Goal: Task Accomplishment & Management: Manage account settings

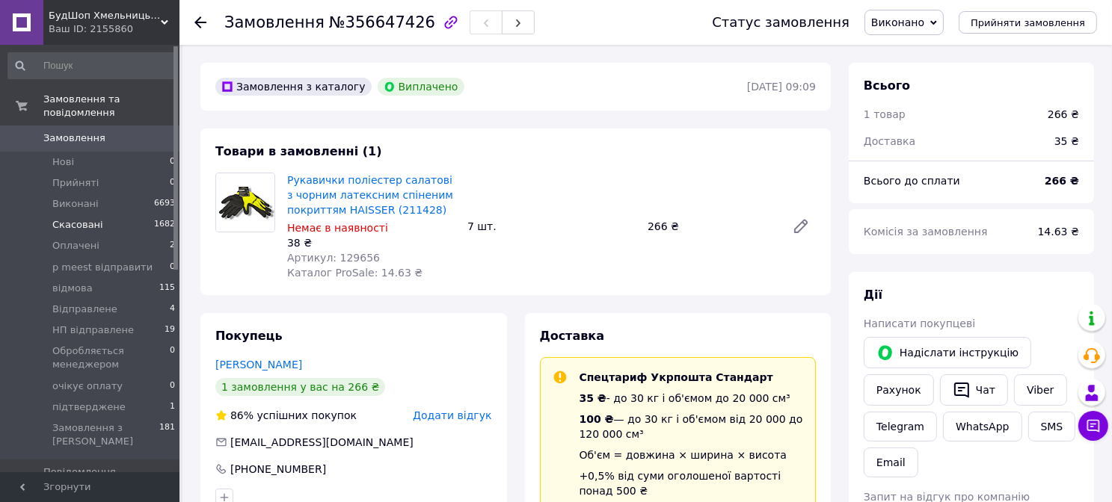
click at [74, 218] on span "Скасовані" at bounding box center [77, 224] width 51 height 13
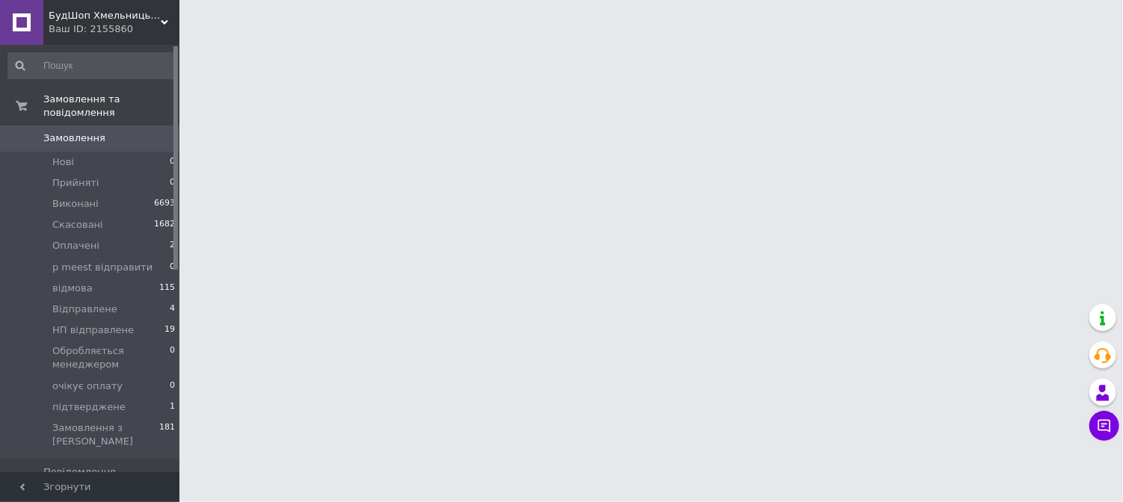
click at [77, 132] on span "Замовлення" at bounding box center [74, 138] width 62 height 13
click at [80, 132] on span "Замовлення" at bounding box center [74, 138] width 62 height 13
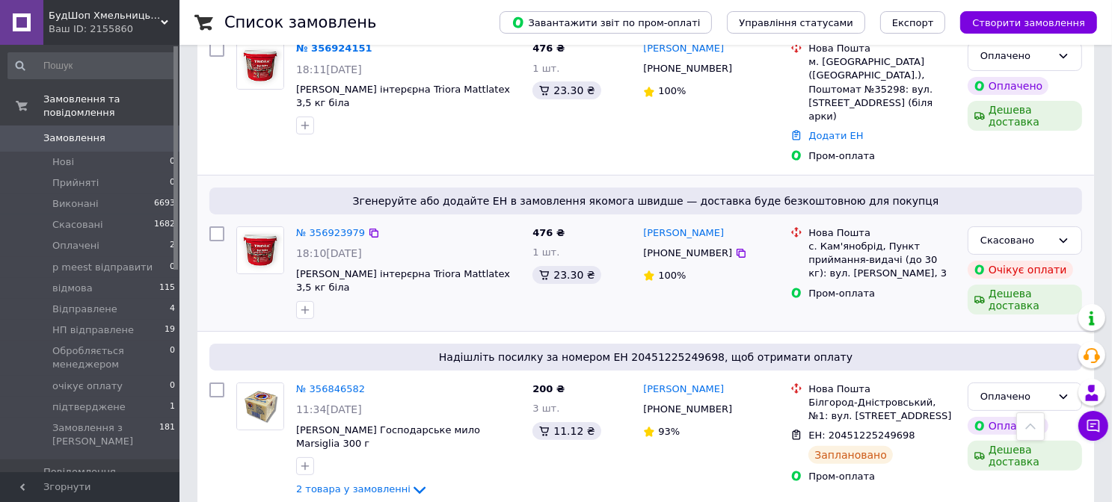
scroll to position [224, 0]
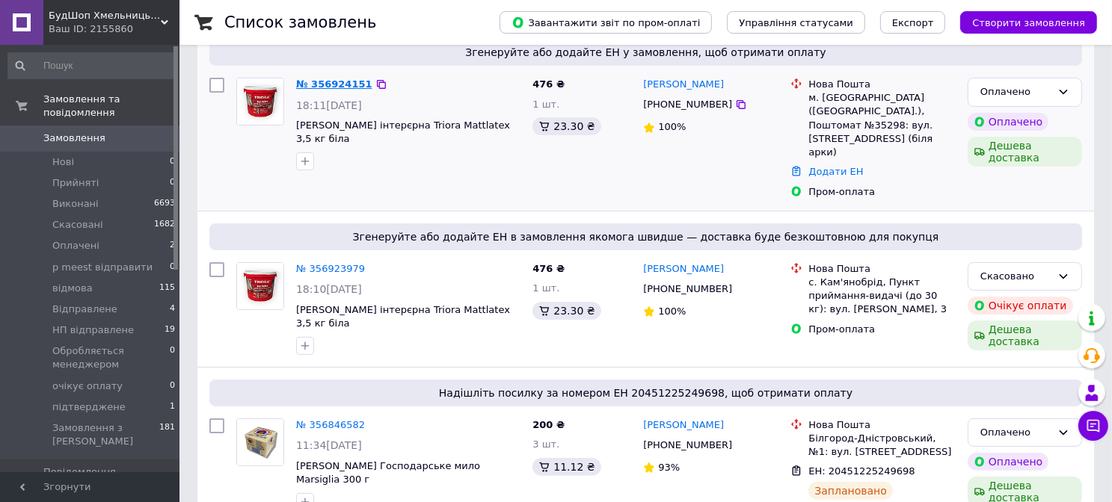
click at [341, 79] on link "№ 356924151" at bounding box center [334, 84] width 76 height 11
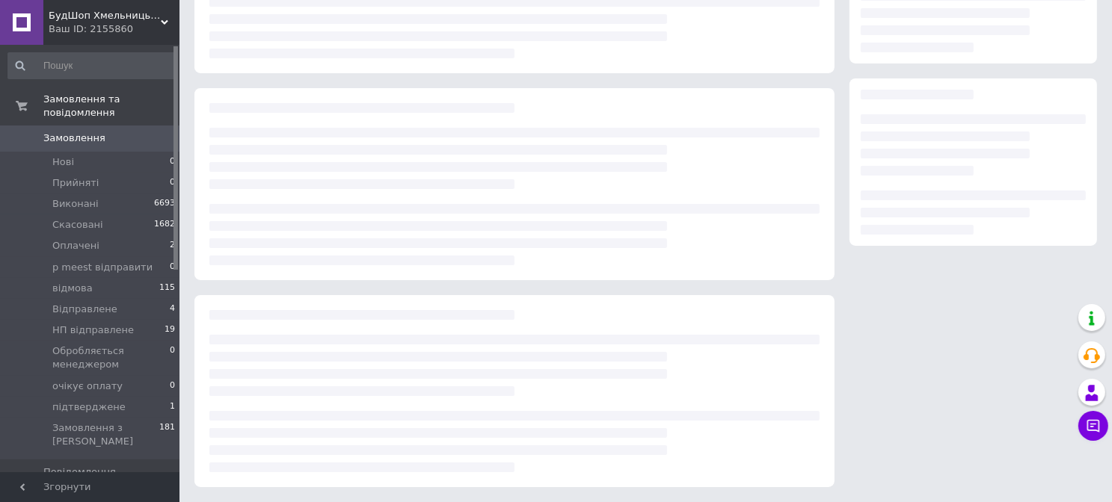
scroll to position [224, 0]
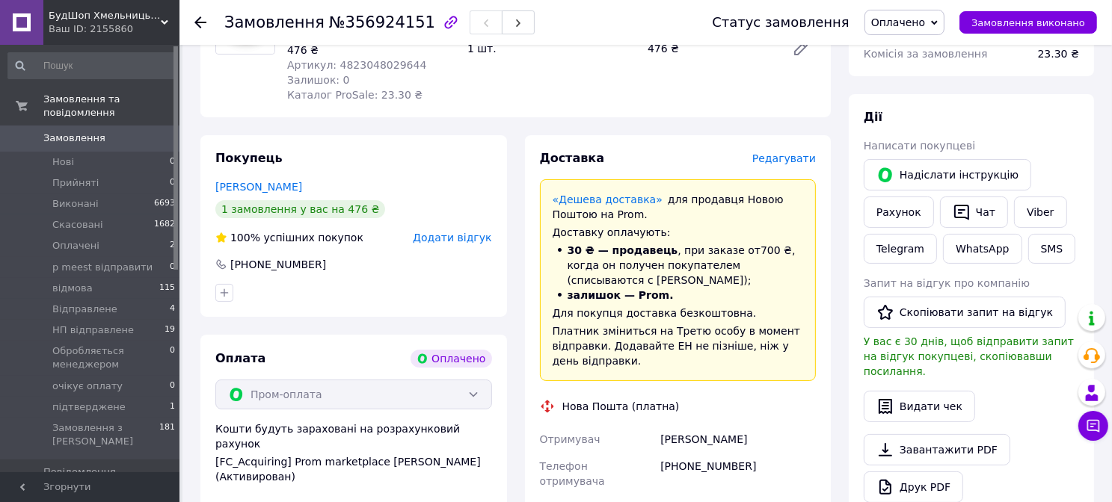
click at [383, 65] on span "Артикул: 4823048029644" at bounding box center [356, 65] width 139 height 12
copy span "4823048029644"
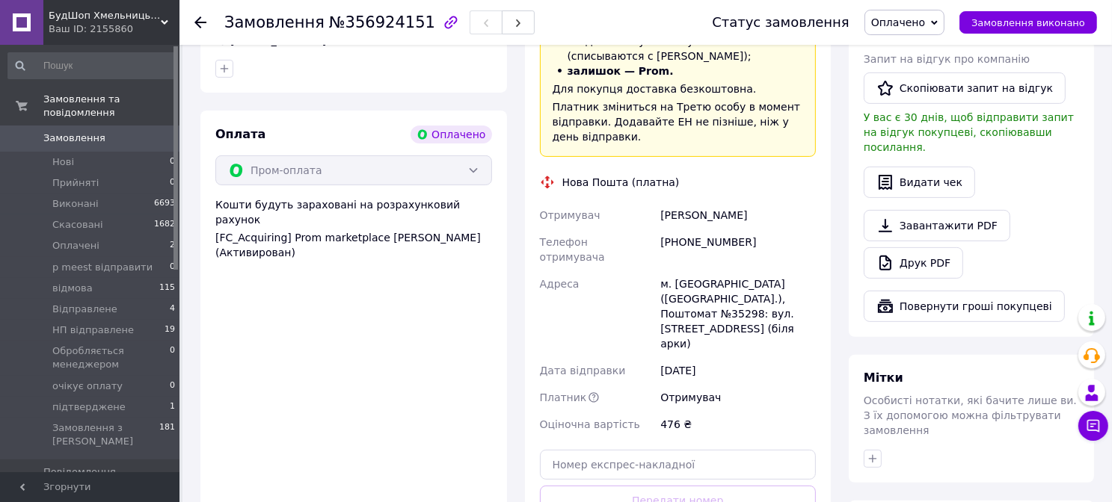
scroll to position [523, 0]
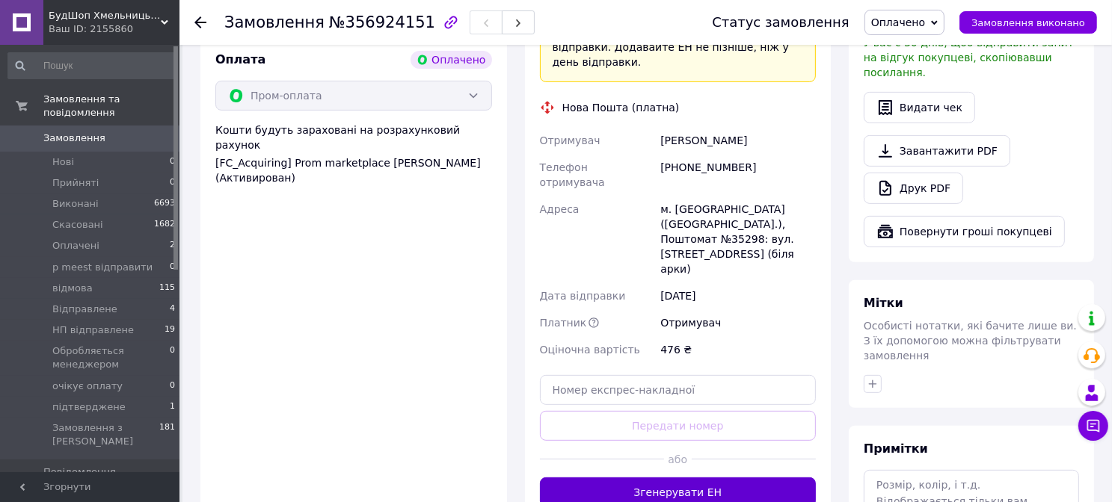
click at [682, 478] on button "Згенерувати ЕН" at bounding box center [678, 493] width 277 height 30
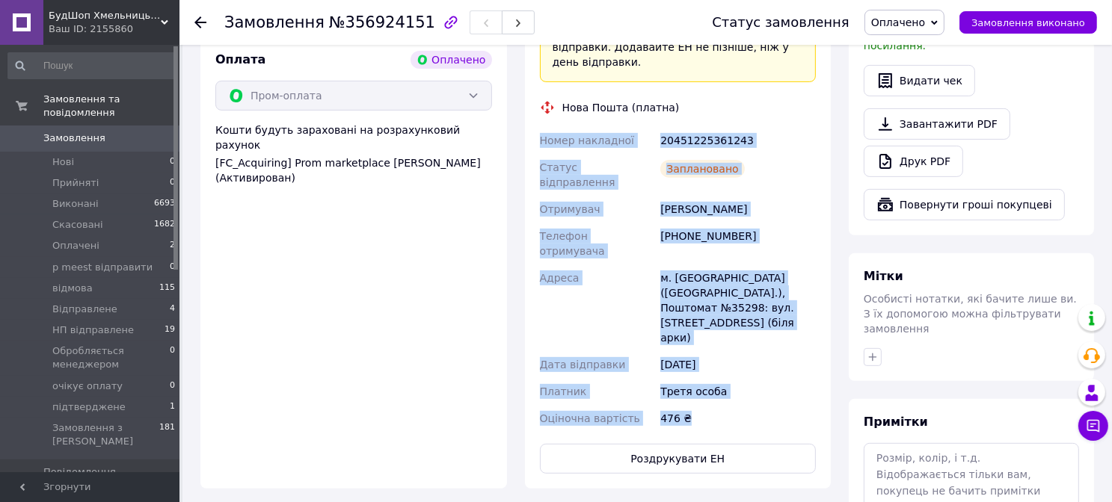
drag, startPoint x: 532, startPoint y: 139, endPoint x: 739, endPoint y: 369, distance: 309.2
click at [739, 369] on div "Доставка Редагувати «Дешева доставка»   для продавця [GEOGRAPHIC_DATA] на Prom.…" at bounding box center [678, 162] width 307 height 653
copy div "Номер накладної 20451225361243 Статус відправлення Заплановано Отримувач [PERSO…"
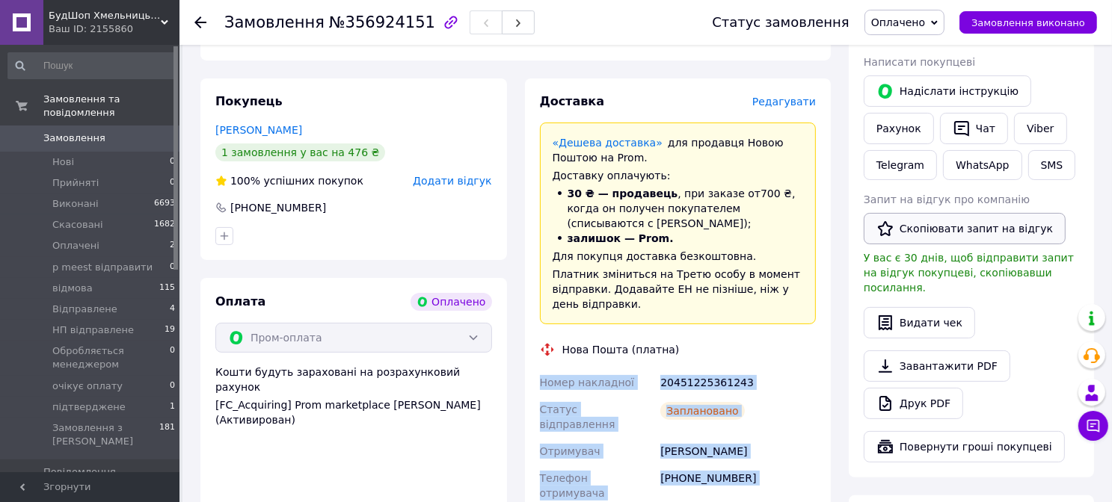
scroll to position [224, 0]
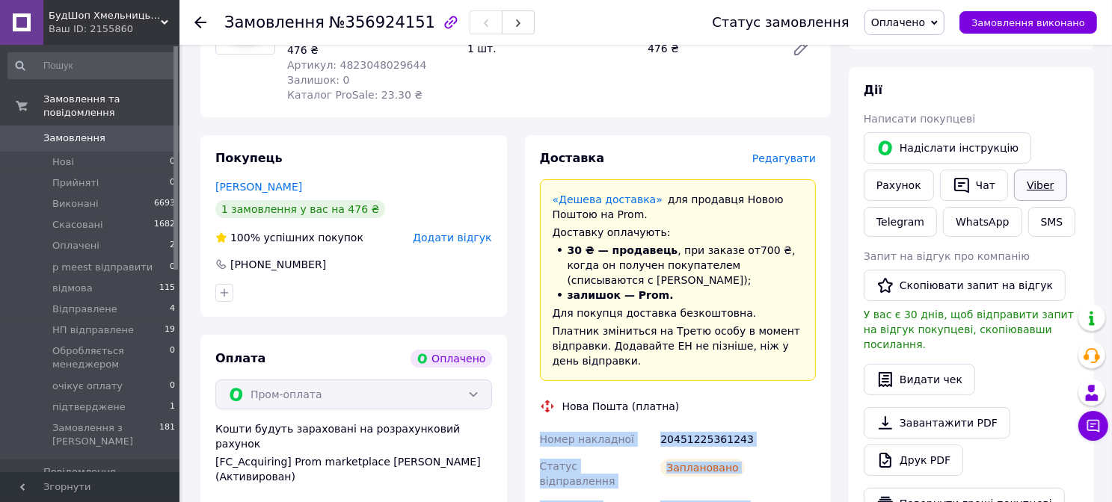
click at [1032, 178] on link "Viber" at bounding box center [1040, 185] width 52 height 31
click at [975, 185] on button "Чат" at bounding box center [974, 185] width 68 height 31
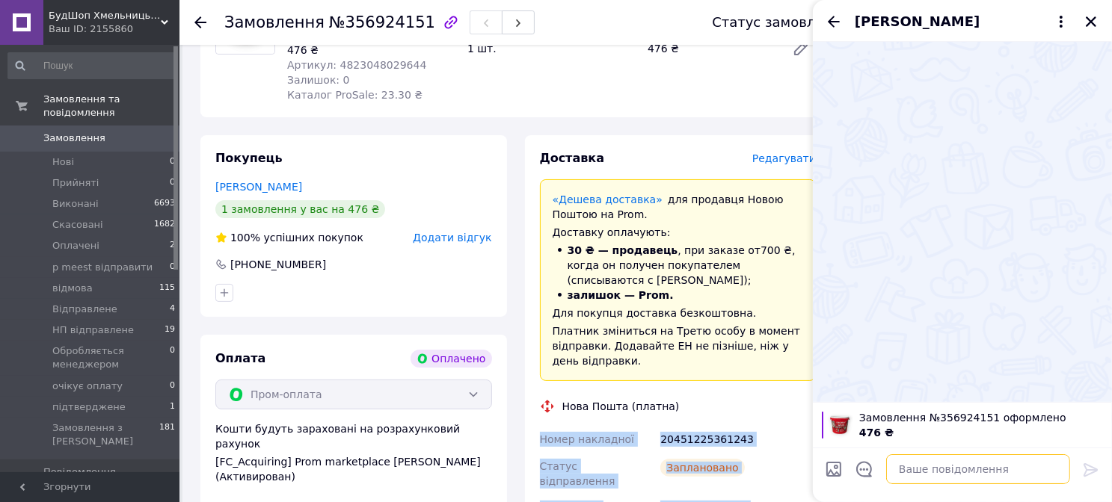
click at [921, 479] on textarea at bounding box center [978, 470] width 184 height 30
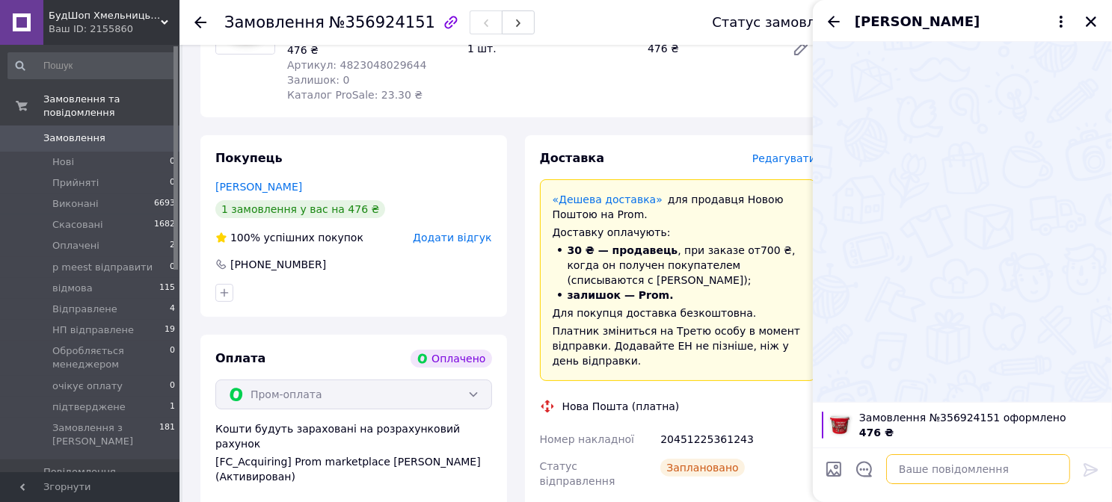
paste textarea "Номер накладної 20451225361243 Статус відправлення Заплановано Отримувач [PERSO…"
type textarea "Номер накладної 20451225361243 Статус відправлення Заплановано Отримувач [PERSO…"
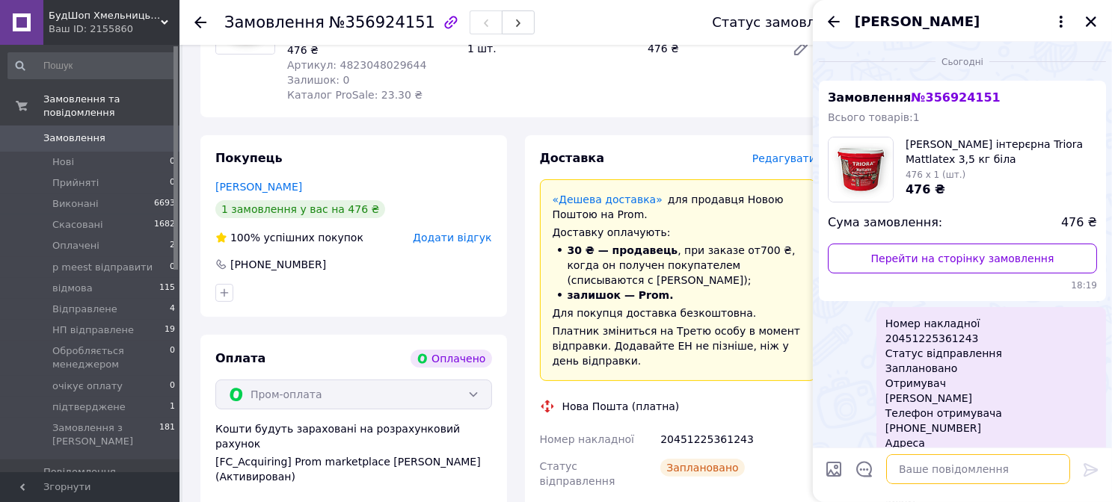
scroll to position [153, 0]
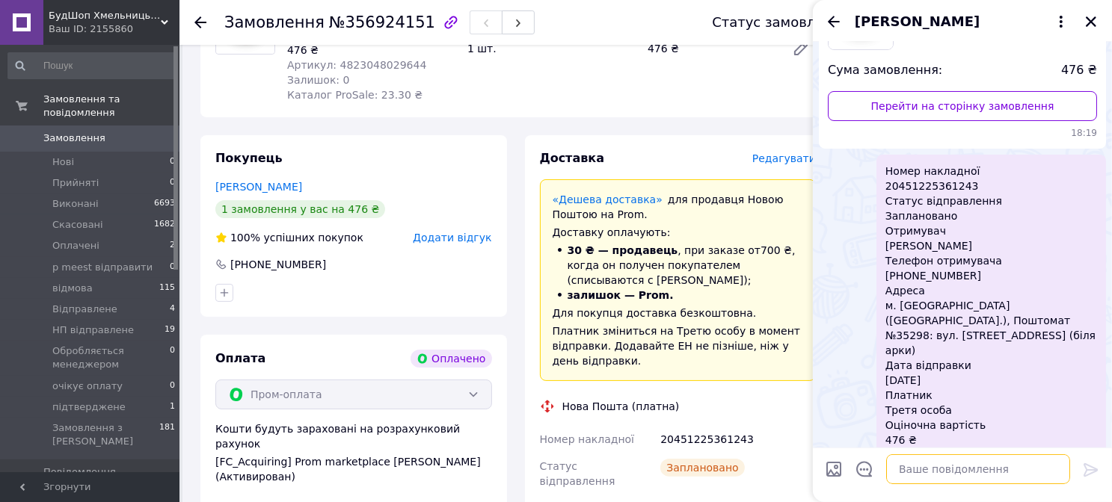
paste textarea "Добрий день. Очікуйте посилку. Отримуйте вчасно. Гарного дня!"
type textarea "Добрий день. Очікуйте посилку. Отримуйте вчасно. Гарного дня!"
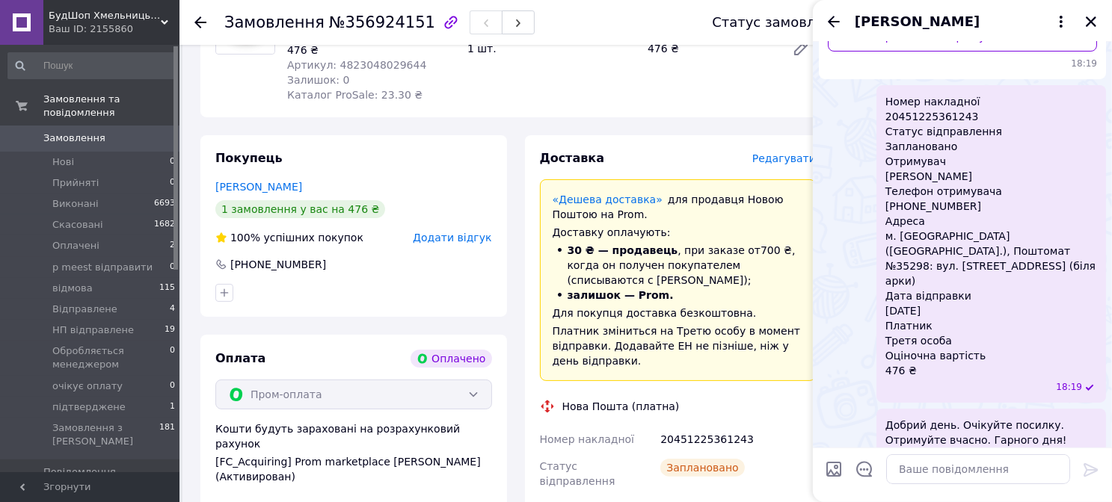
scroll to position [221, 0]
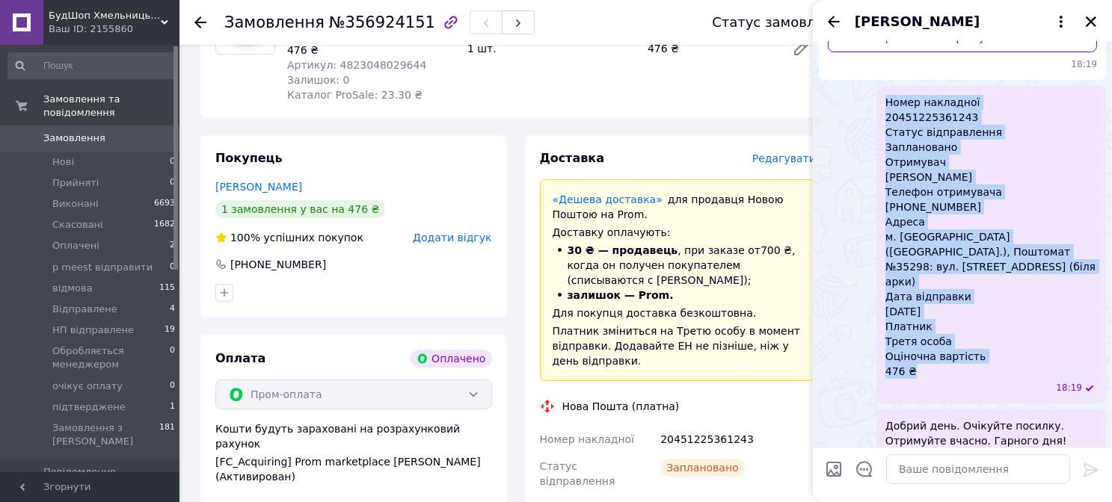
drag, startPoint x: 884, startPoint y: 102, endPoint x: 978, endPoint y: 348, distance: 263.8
click at [974, 343] on div "Номер накладної 20451225361243 Статус відправлення Заплановано Отримувач [PERSO…" at bounding box center [991, 245] width 230 height 318
copy span "Номер накладної 20451225361243 Статус відправлення Заплановано Отримувач [PERSO…"
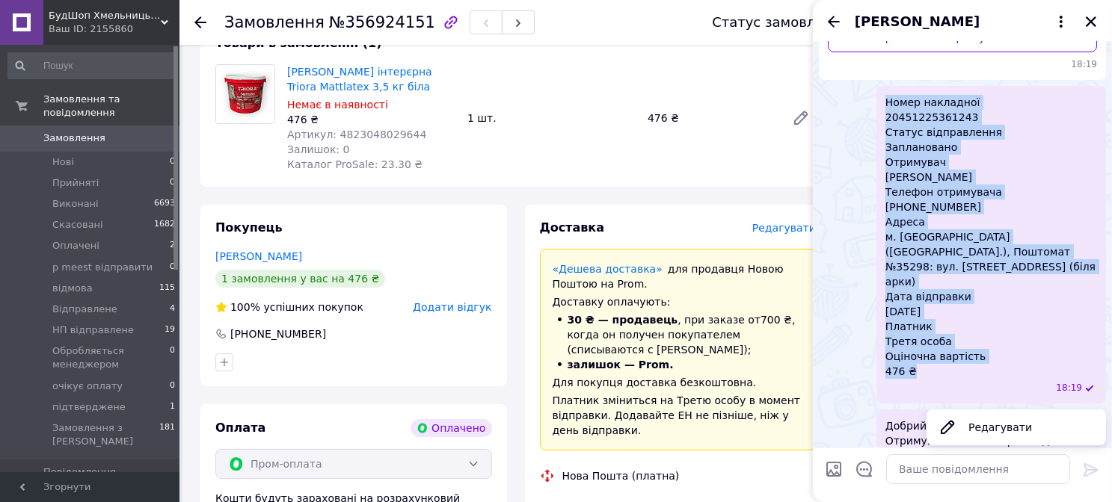
scroll to position [0, 0]
